Goal: Transaction & Acquisition: Purchase product/service

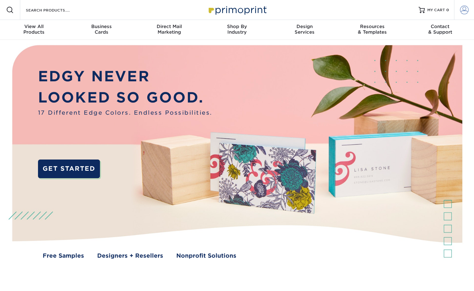
click at [466, 9] on span at bounding box center [464, 10] width 9 height 9
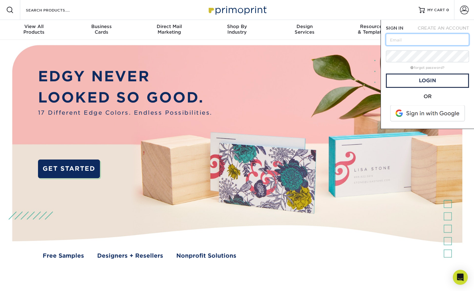
type input "pangolin@globalconservationforce.org"
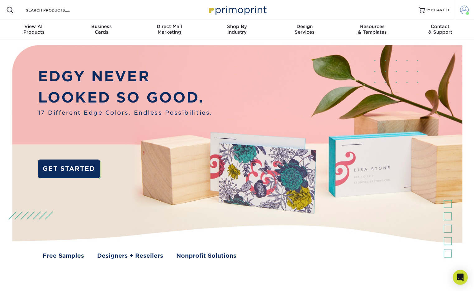
click at [462, 9] on span at bounding box center [464, 10] width 9 height 9
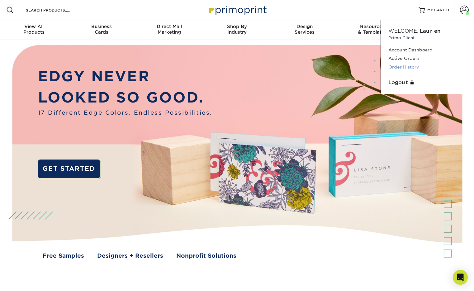
click at [411, 68] on link "Order History" at bounding box center [427, 67] width 78 height 8
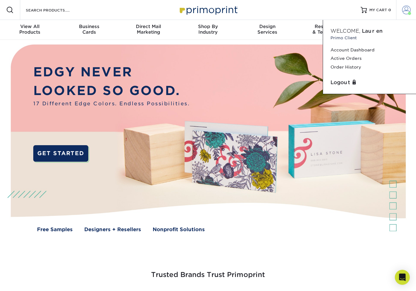
click at [404, 13] on span at bounding box center [406, 10] width 9 height 9
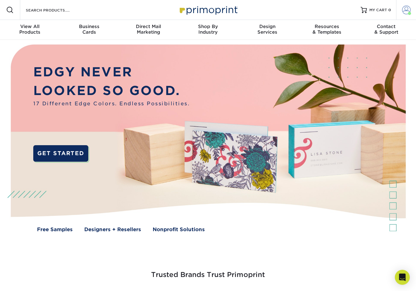
click at [408, 9] on span at bounding box center [406, 10] width 9 height 9
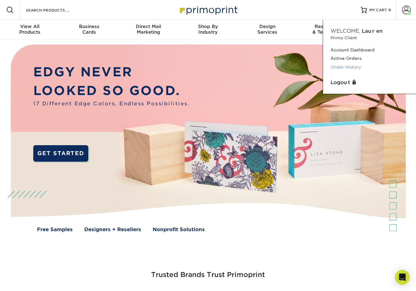
click at [355, 65] on link "Order History" at bounding box center [370, 67] width 78 height 8
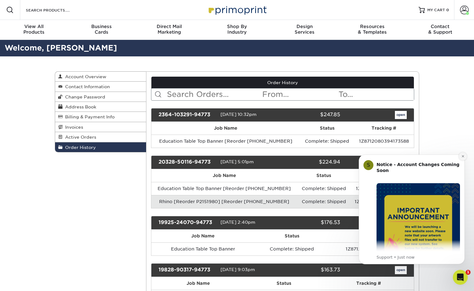
click at [464, 157] on button "Dismiss notification" at bounding box center [462, 156] width 8 height 8
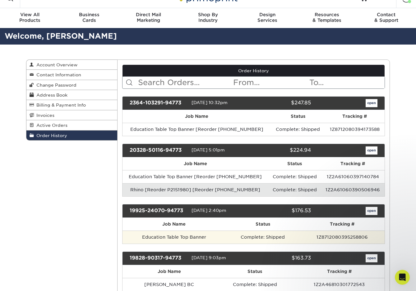
scroll to position [13, 0]
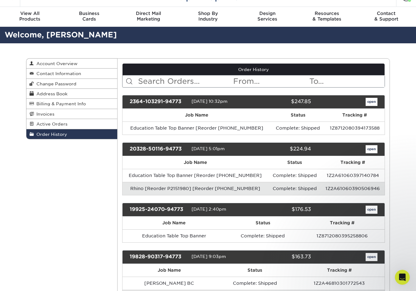
click at [369, 102] on link "open" at bounding box center [372, 102] width 12 height 8
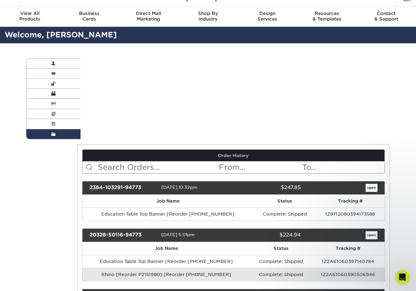
scroll to position [0, 0]
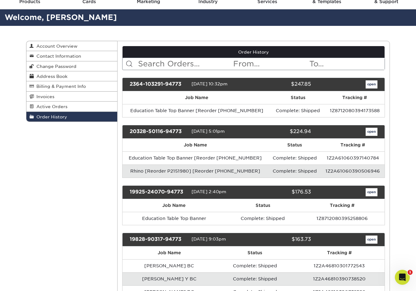
click at [373, 131] on link "open" at bounding box center [372, 132] width 12 height 8
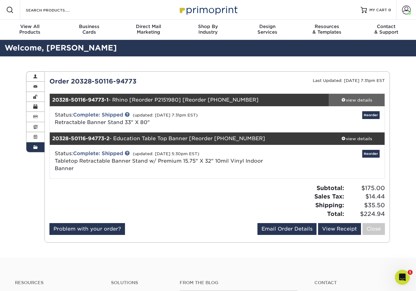
click at [347, 99] on div "view details" at bounding box center [357, 100] width 56 height 6
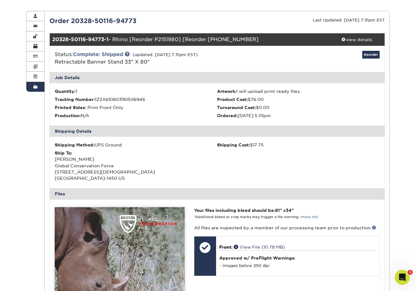
scroll to position [56, 0]
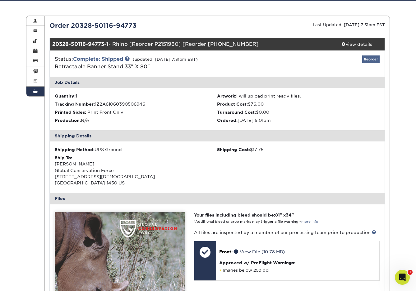
click at [369, 59] on link "Reorder" at bounding box center [371, 59] width 17 height 8
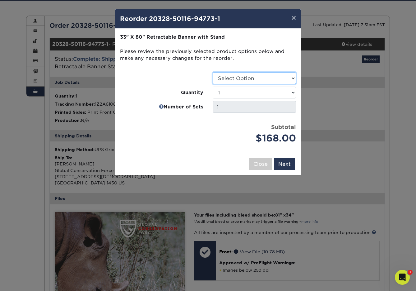
select select "16926b4f-4359-4b5b-9e91-7b2ad5f23637"
click at [291, 162] on button "Next" at bounding box center [285, 164] width 21 height 12
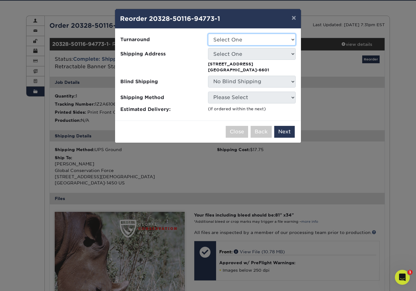
select select "e7b7b2f3-e776-4680-8298-9a89da6453ca"
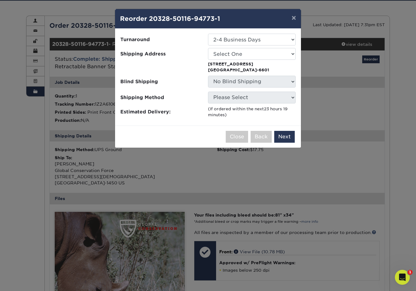
click at [248, 66] on p "2836 Morningside Ter Escondido, CA 92029-6601" at bounding box center [252, 67] width 88 height 12
select select "122662"
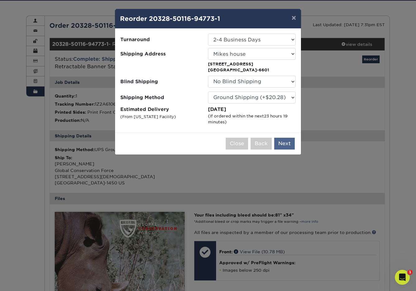
click at [288, 142] on button "Next" at bounding box center [285, 144] width 21 height 12
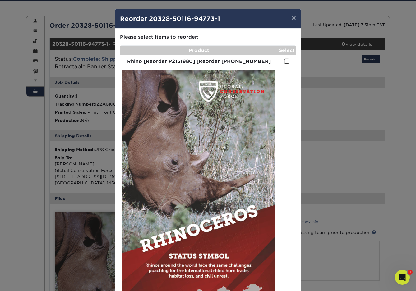
click at [288, 58] on span at bounding box center [286, 61] width 5 height 6
click at [0, 0] on input "checkbox" at bounding box center [0, 0] width 0 height 0
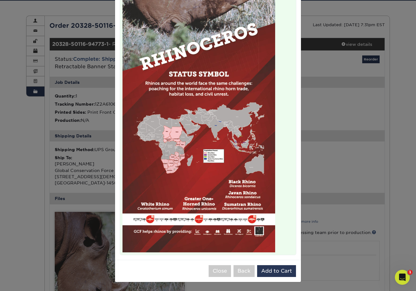
scroll to position [181, 0]
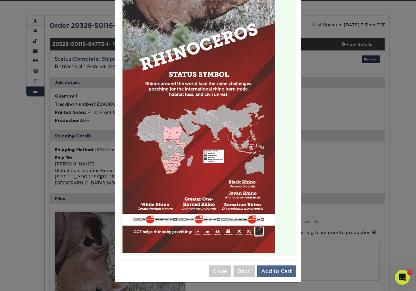
click at [277, 268] on button "Add to Cart" at bounding box center [276, 271] width 39 height 12
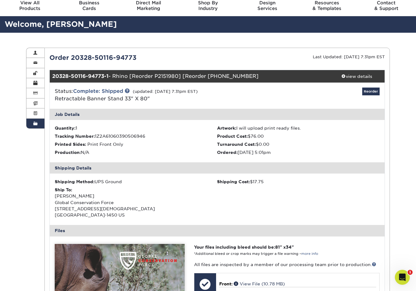
scroll to position [21, 0]
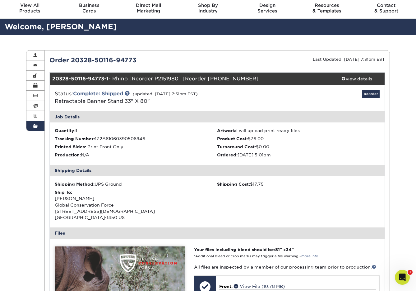
click at [38, 124] on link "Order History" at bounding box center [35, 126] width 18 height 10
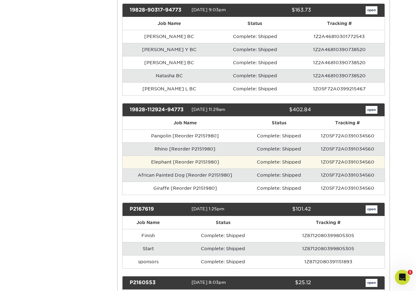
scroll to position [262, 0]
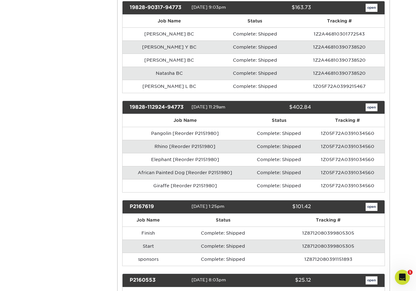
click at [373, 108] on link "open" at bounding box center [372, 107] width 12 height 8
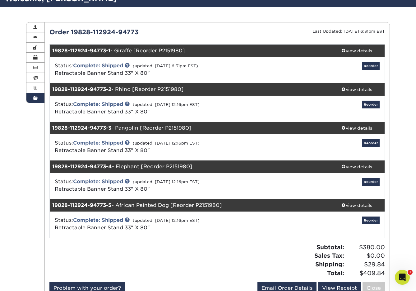
scroll to position [51, 0]
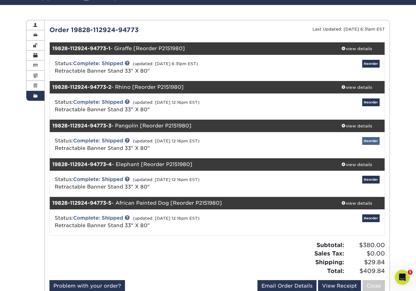
click at [372, 139] on link "Reorder" at bounding box center [371, 141] width 17 height 8
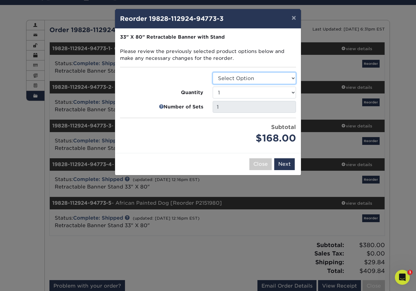
select select "16926b4f-4359-4b5b-9e91-7b2ad5f23637"
click at [285, 165] on button "Next" at bounding box center [285, 164] width 21 height 12
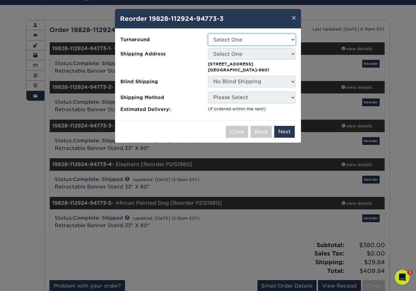
select select "e7b7b2f3-e776-4680-8298-9a89da6453ca"
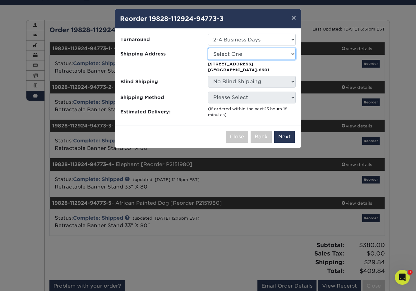
select select "122662"
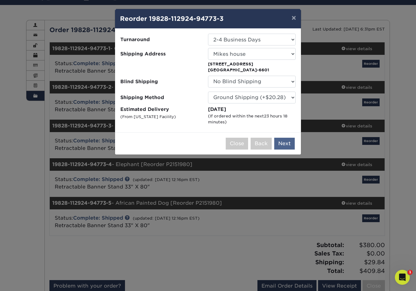
click at [291, 146] on button "Next" at bounding box center [285, 144] width 21 height 12
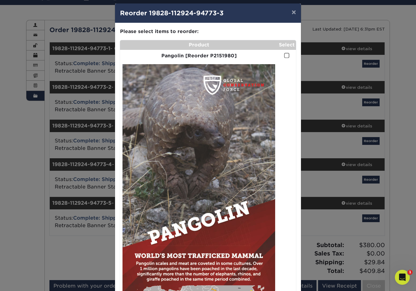
scroll to position [19, 0]
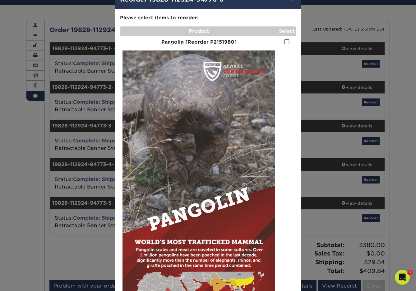
click at [287, 44] on span at bounding box center [286, 42] width 5 height 6
click at [0, 0] on input "checkbox" at bounding box center [0, 0] width 0 height 0
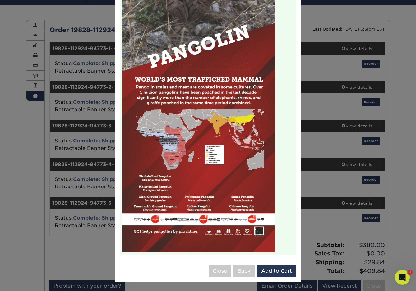
scroll to position [181, 0]
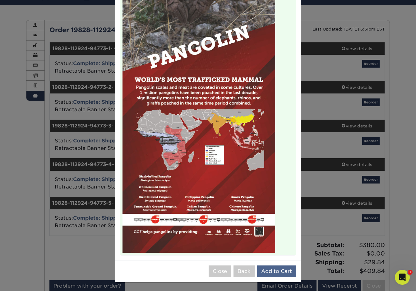
click at [278, 275] on button "Add to Cart" at bounding box center [276, 271] width 39 height 12
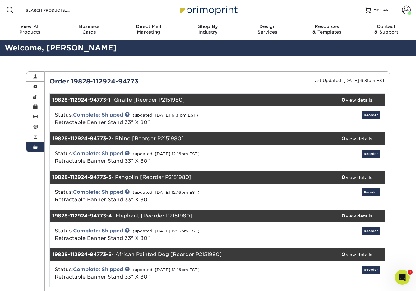
scroll to position [0, 0]
click at [36, 148] on span at bounding box center [35, 147] width 4 height 5
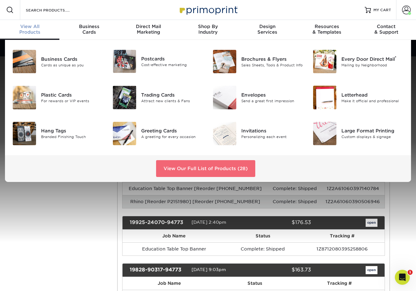
click at [225, 160] on link "View Our Full List of Products (28)" at bounding box center [205, 168] width 99 height 17
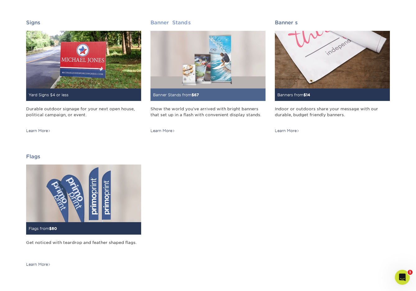
scroll to position [883, 0]
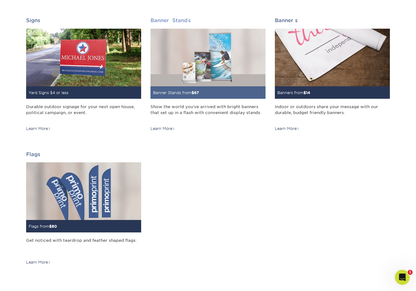
click at [227, 78] on img at bounding box center [208, 58] width 115 height 58
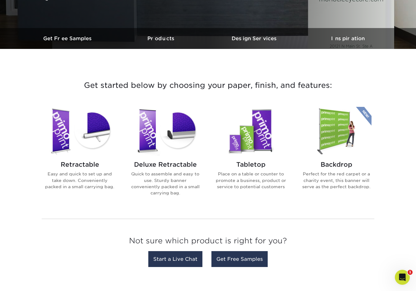
scroll to position [169, 0]
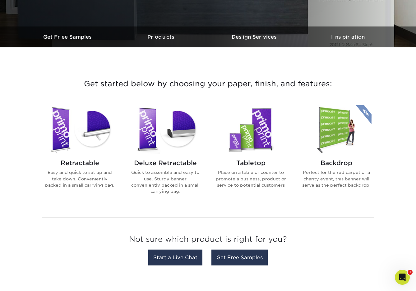
click at [94, 177] on p "Easy and quick to set up and take down. Conveniently packed in a small carrying…" at bounding box center [80, 178] width 71 height 19
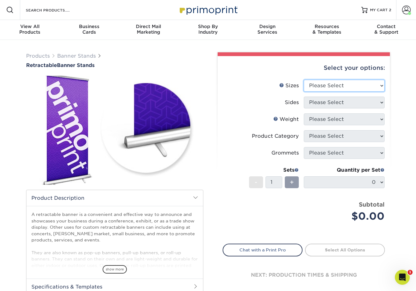
select select "33.00x80.00"
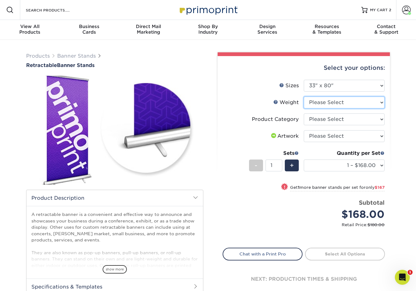
select select "10MIL"
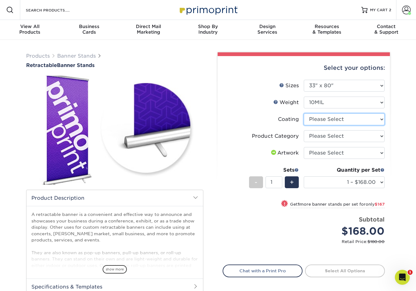
select select "3e7618de-abca-4bda-9f97-8b9129e913d8"
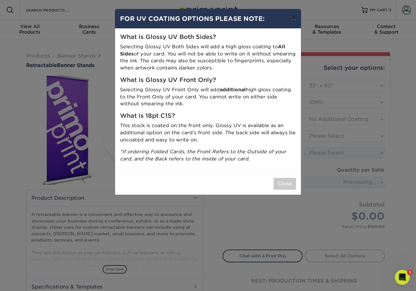
click at [293, 21] on button "×" at bounding box center [294, 17] width 14 height 17
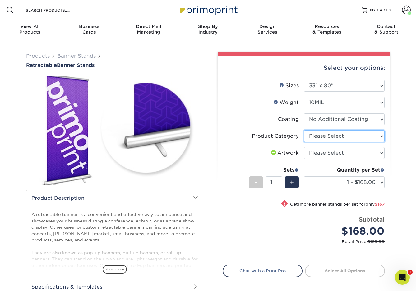
select select "16926b4f-4359-4b5b-9e91-7b2ad5f23637"
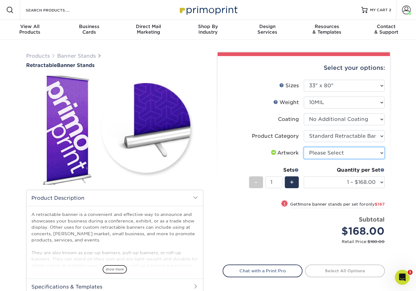
select select "upload"
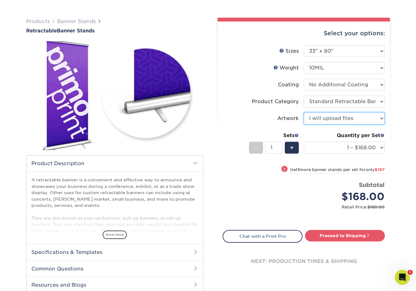
scroll to position [39, 0]
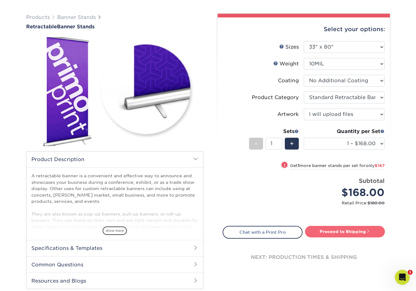
click at [342, 231] on link "Proceed to Shipping" at bounding box center [345, 231] width 80 height 11
type input "Set 1"
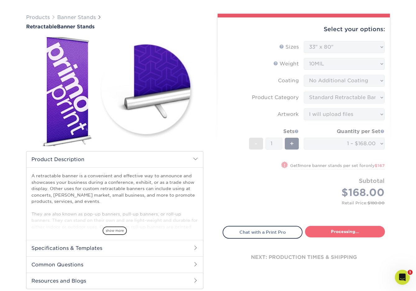
select select "e7b7b2f3-e776-4680-8298-9a89da6453ca"
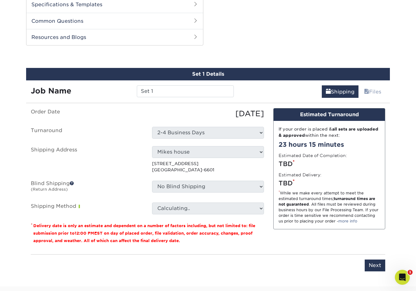
scroll to position [297, 0]
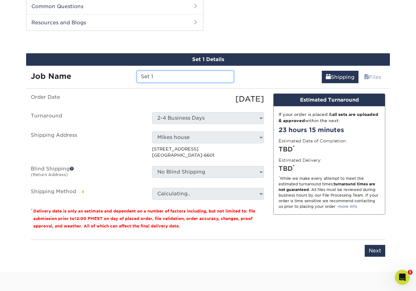
click at [190, 76] on input "Set 1" at bounding box center [185, 77] width 97 height 12
type input "S"
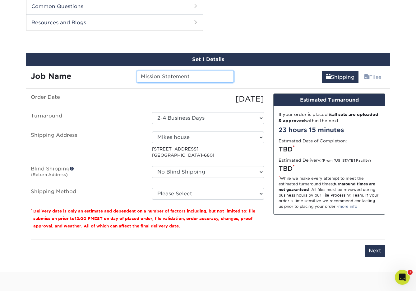
type input "Mission Statement"
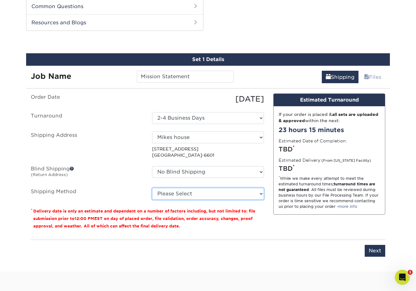
select select "12"
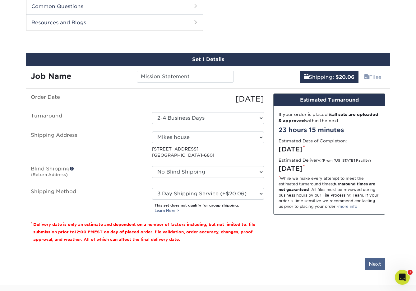
click at [375, 265] on input "Next" at bounding box center [375, 264] width 21 height 12
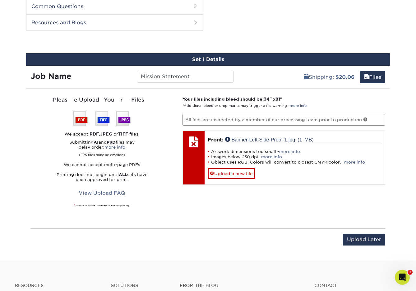
click at [344, 231] on div "Upload Later Save & Continue Continue" at bounding box center [208, 240] width 355 height 25
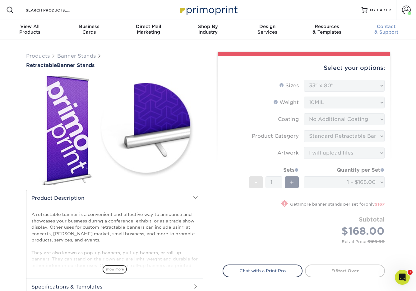
scroll to position [0, 0]
click at [385, 12] on link "MY CART 2" at bounding box center [377, 10] width 30 height 20
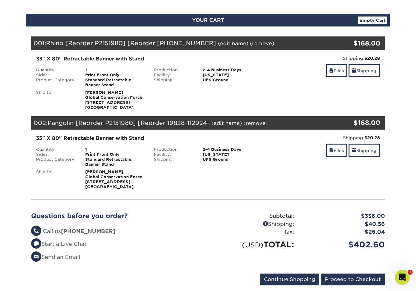
scroll to position [52, 0]
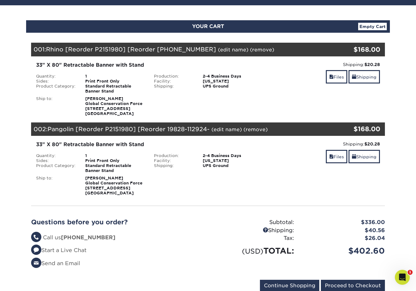
click at [257, 131] on link "(remove)" at bounding box center [256, 129] width 24 height 6
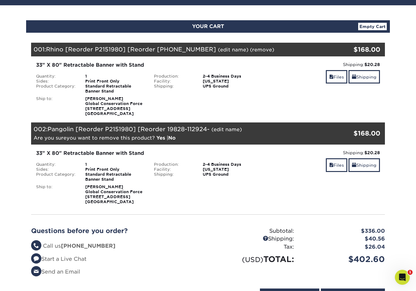
click at [160, 134] on div "Are you sure you want to remove this product ? Yes | No" at bounding box center [105, 137] width 142 height 7
click at [161, 138] on link "Yes" at bounding box center [161, 138] width 9 height 6
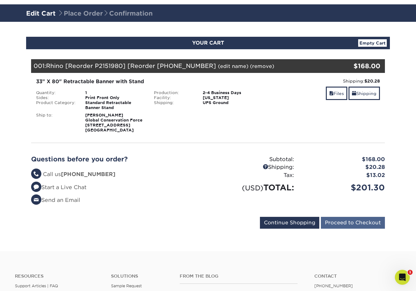
click at [364, 224] on input "Proceed to Checkout" at bounding box center [353, 223] width 64 height 12
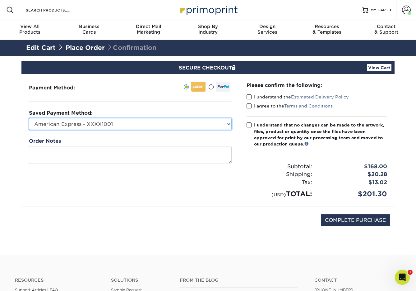
select select
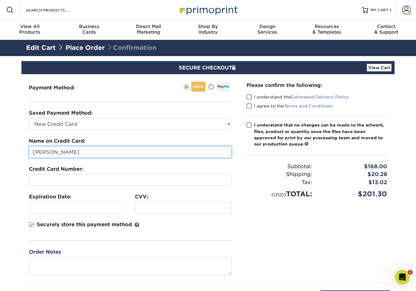
click at [94, 157] on input "[PERSON_NAME]" at bounding box center [130, 152] width 203 height 12
click at [94, 157] on input "Lauren Ayres" at bounding box center [130, 152] width 203 height 12
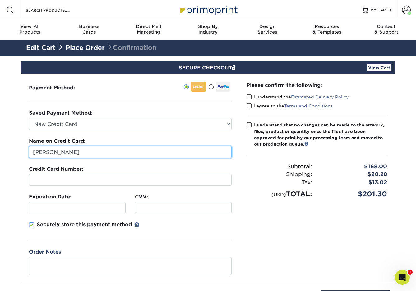
type input "Michael Veale"
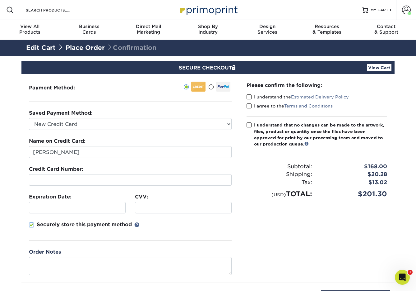
click at [46, 202] on div at bounding box center [77, 208] width 97 height 12
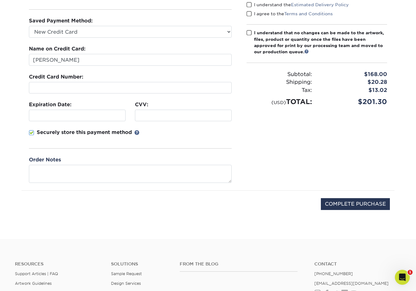
scroll to position [95, 0]
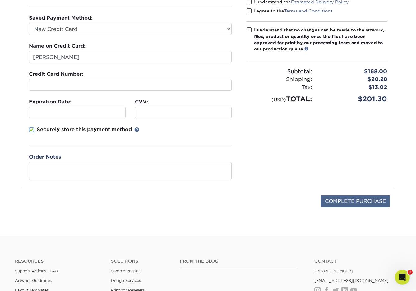
click at [339, 199] on input "COMPLETE PURCHASE" at bounding box center [355, 201] width 69 height 12
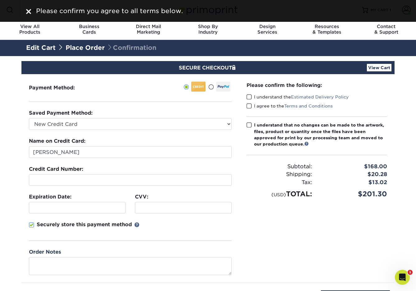
scroll to position [0, 0]
click at [250, 98] on span at bounding box center [249, 97] width 5 height 6
click at [0, 0] on input "I understand the Estimated Delivery Policy" at bounding box center [0, 0] width 0 height 0
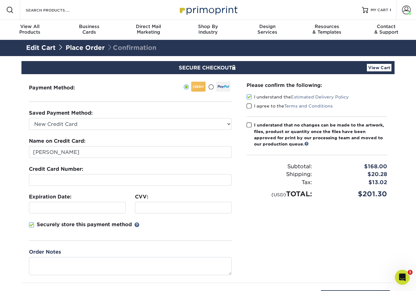
click at [253, 105] on label "I agree to the Terms and Conditions" at bounding box center [290, 106] width 86 height 6
click at [0, 0] on input "I agree to the Terms and Conditions" at bounding box center [0, 0] width 0 height 0
click at [249, 124] on span at bounding box center [249, 125] width 5 height 6
click at [0, 0] on input "I understand that no changes can be made to the artwork, files, product or quan…" at bounding box center [0, 0] width 0 height 0
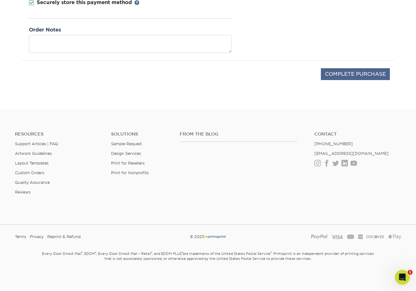
scroll to position [222, 0]
click at [354, 74] on input "COMPLETE PURCHASE" at bounding box center [355, 74] width 69 height 12
type input "PROCESSING, PLEASE WAIT..."
